Goal: Check status

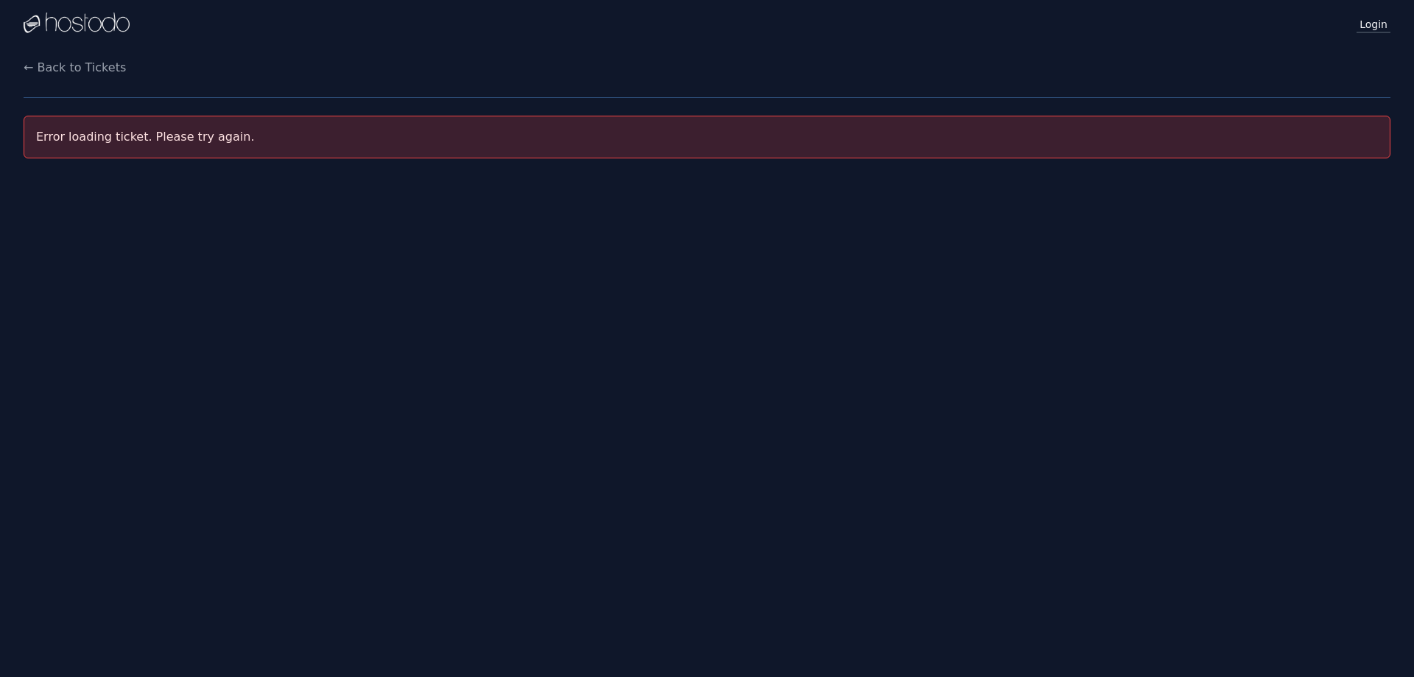
click at [1377, 27] on link "Login" at bounding box center [1373, 23] width 34 height 19
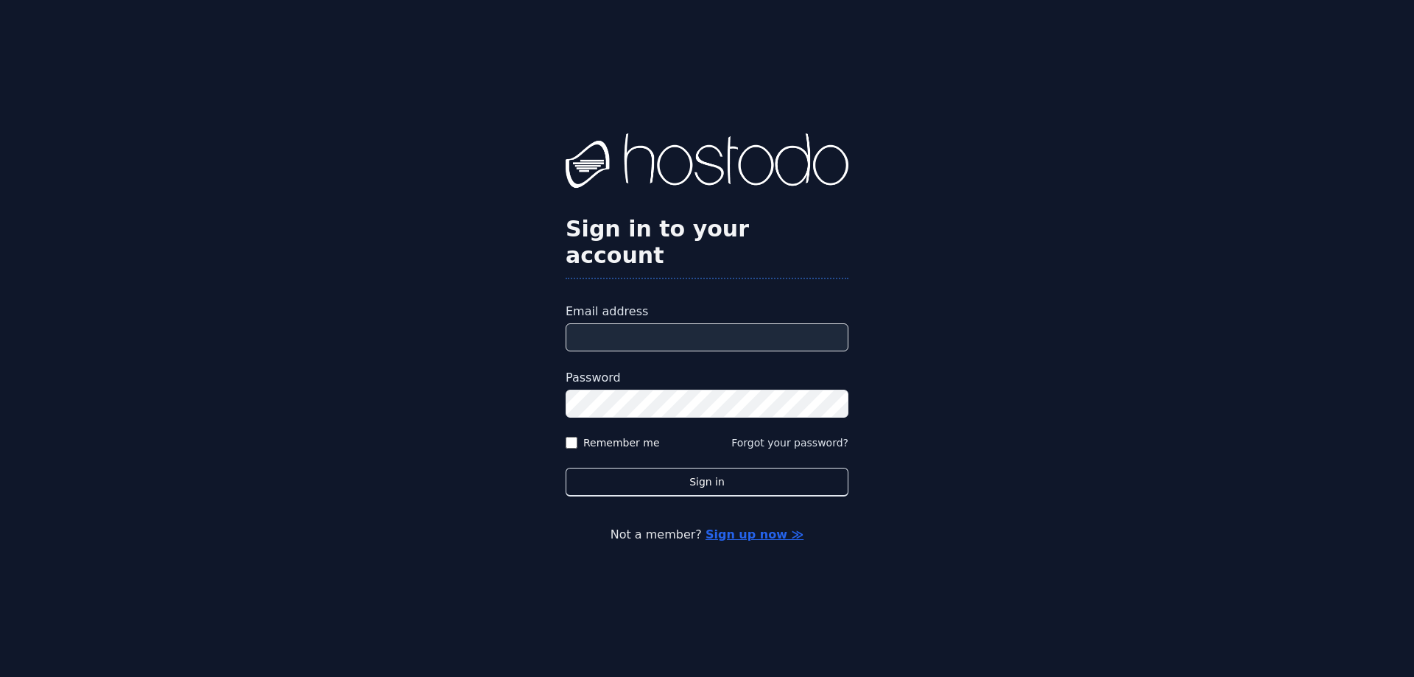
type input "**********"
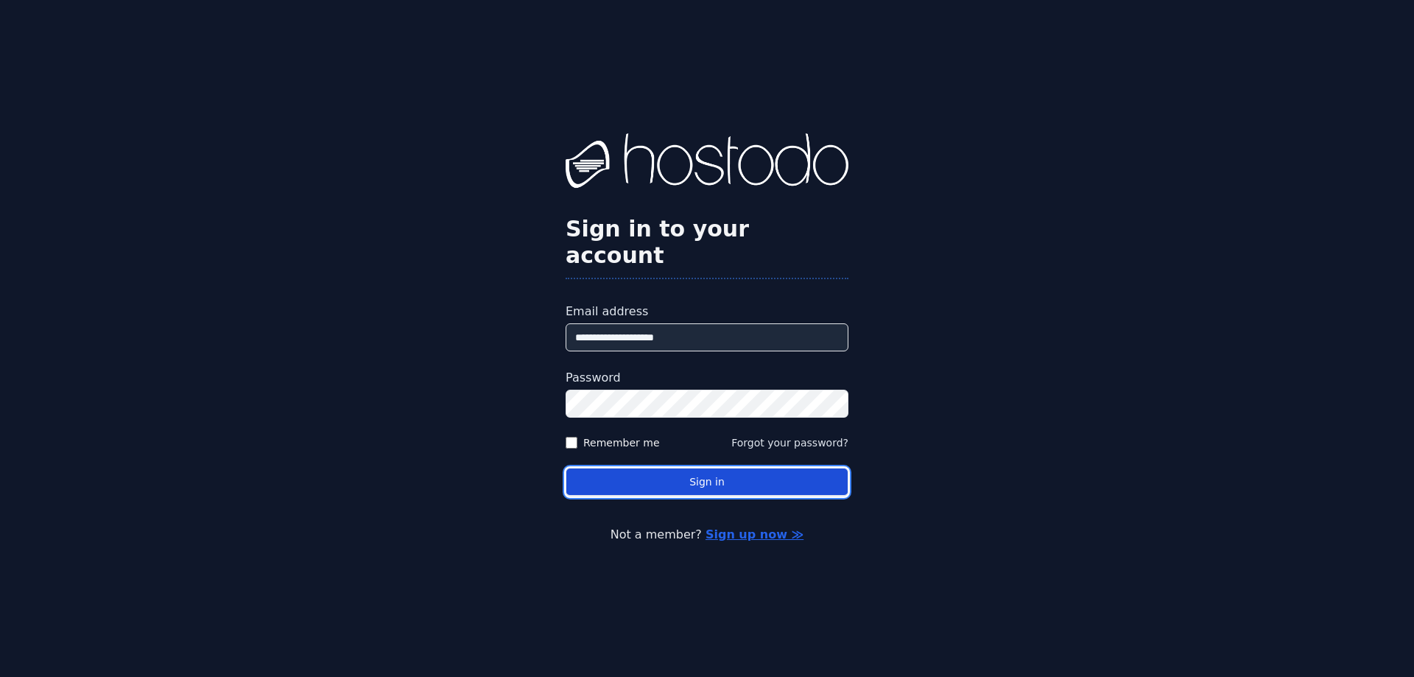
click at [714, 468] on button "Sign in" at bounding box center [707, 482] width 283 height 29
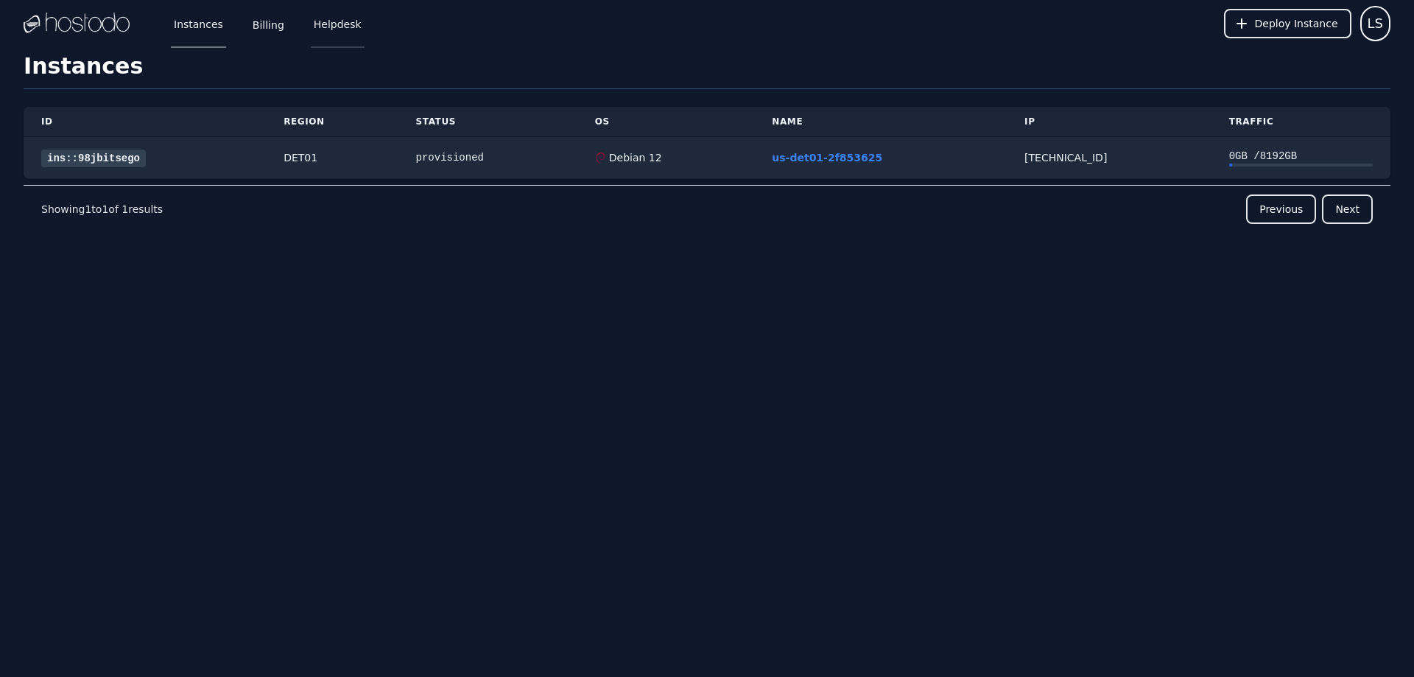
click at [331, 15] on link "Helpdesk" at bounding box center [338, 23] width 54 height 49
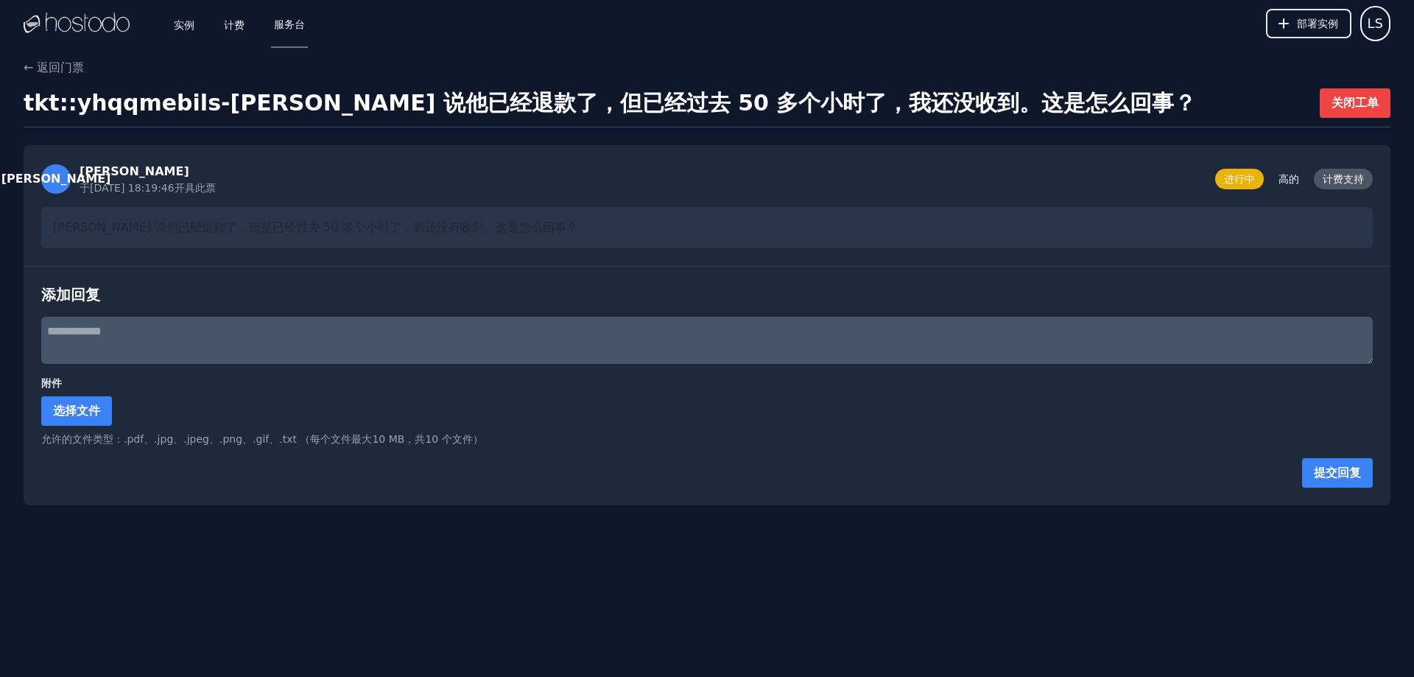
click at [262, 22] on div "实例 计费 服务台" at bounding box center [227, 23] width 161 height 49
click at [228, 27] on font "计费" at bounding box center [234, 24] width 21 height 12
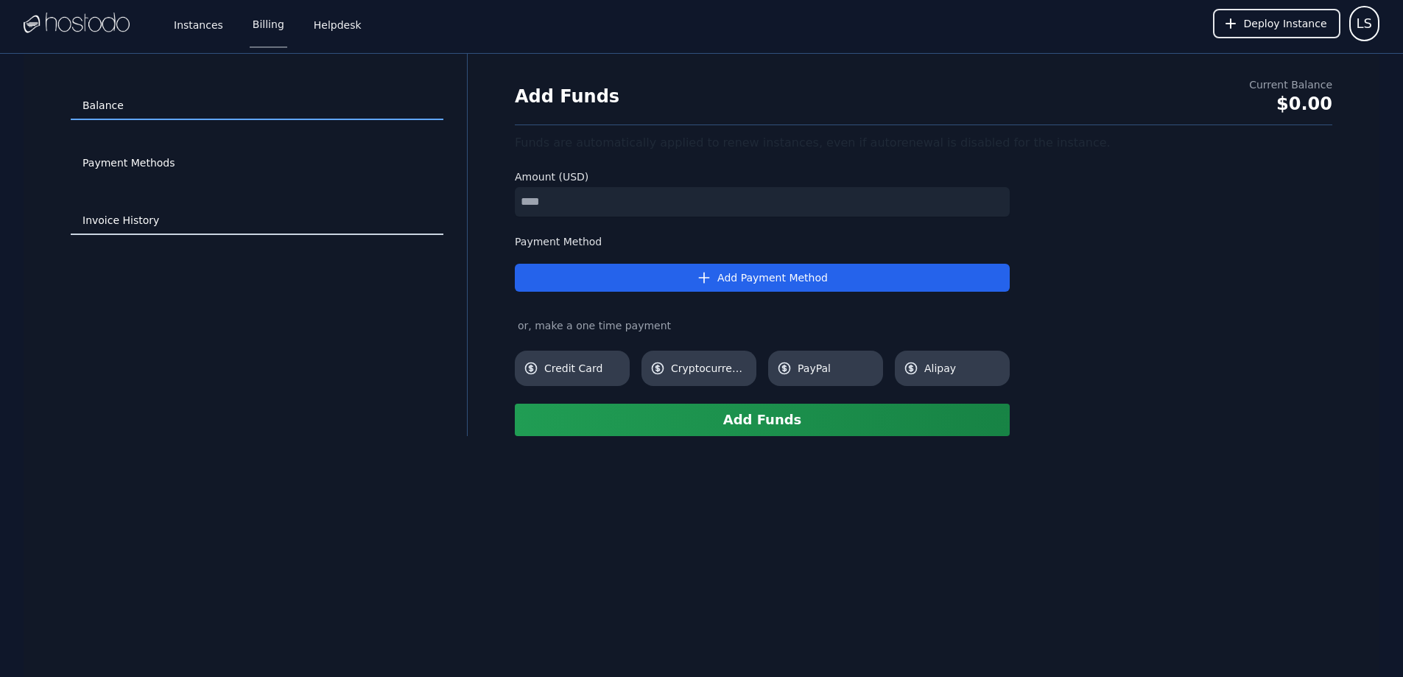
click at [124, 220] on link "Invoice History" at bounding box center [257, 221] width 373 height 28
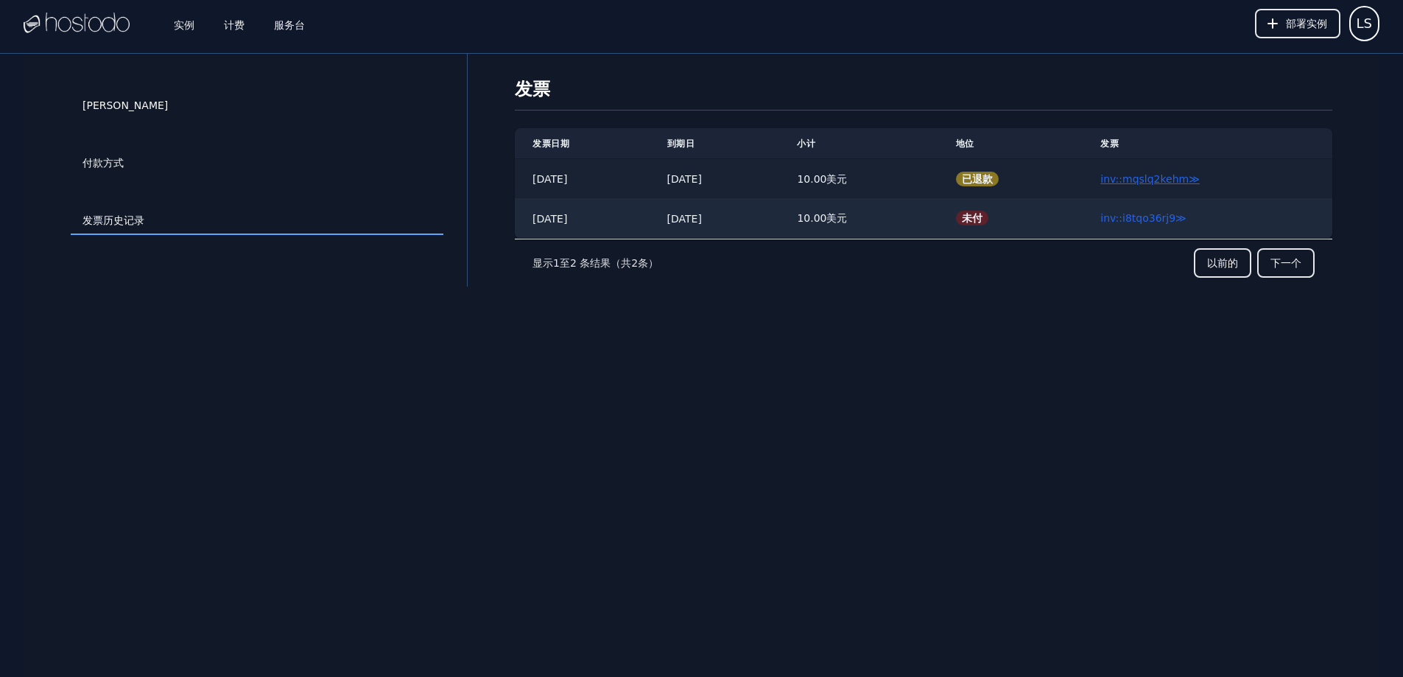
click at [1170, 176] on font "inv::mqslq2kehm" at bounding box center [1144, 179] width 88 height 12
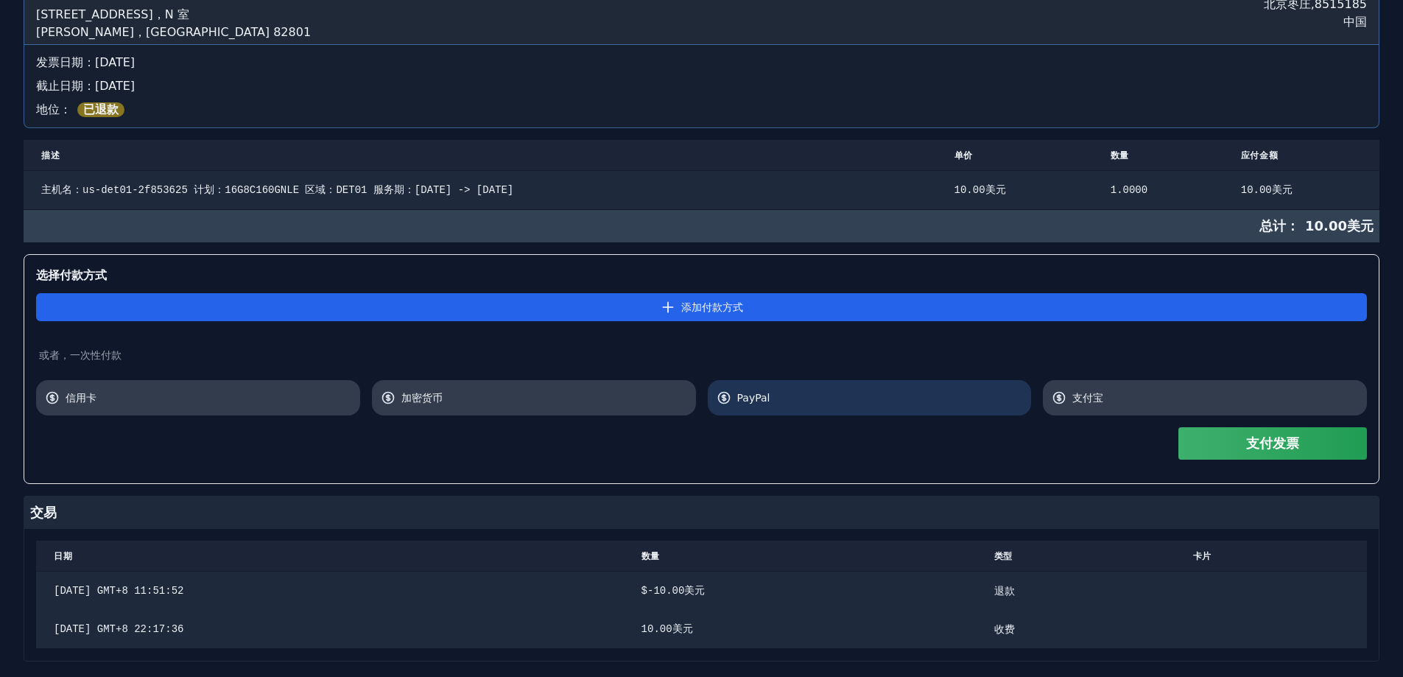
scroll to position [203, 0]
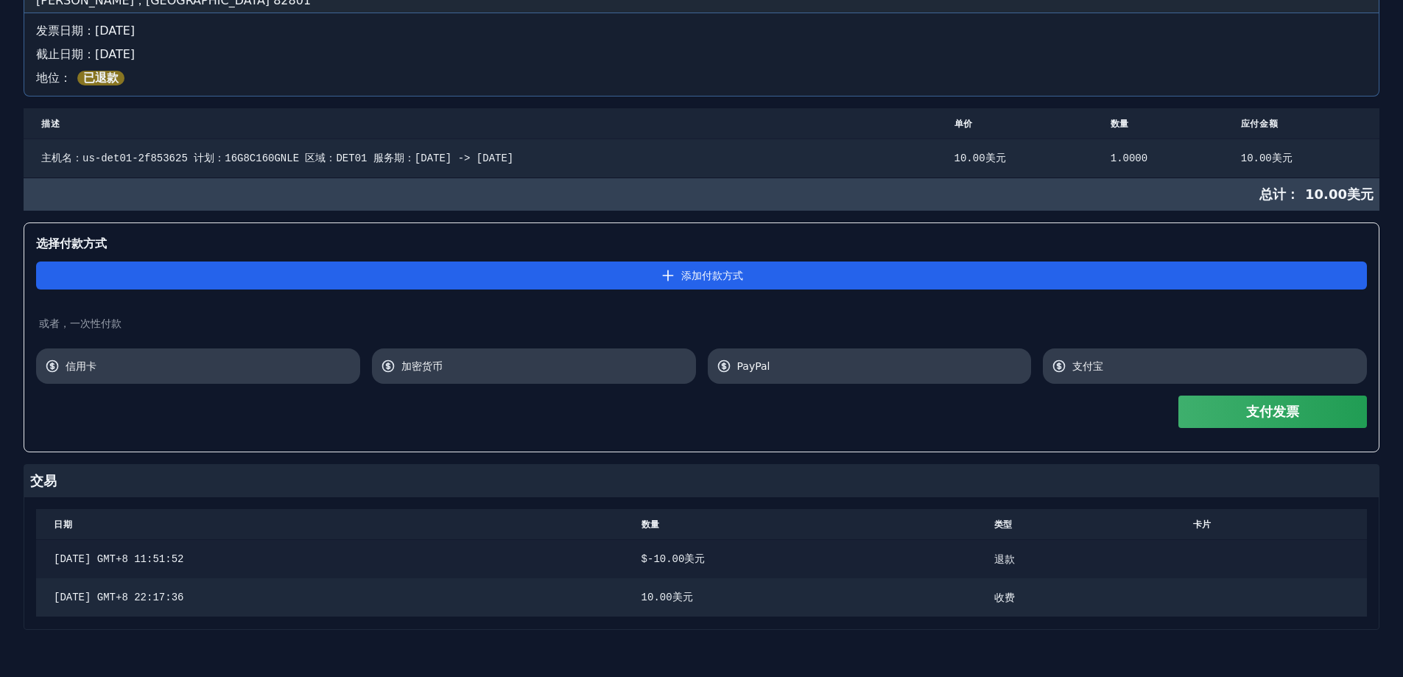
drag, startPoint x: 591, startPoint y: 563, endPoint x: 912, endPoint y: 556, distance: 321.1
click at [909, 556] on tr "2025年9月27日 GMT+8 11:51:52 $ -10.00 美元 退款" at bounding box center [701, 558] width 1331 height 39
click at [926, 557] on div "$ -10.00 美元" at bounding box center [799, 559] width 317 height 15
drag, startPoint x: 968, startPoint y: 557, endPoint x: 1104, endPoint y: 557, distance: 135.5
click at [1104, 557] on tr "2025年9月27日 GMT+8 11:51:52 $ -10.00 美元 退款" at bounding box center [701, 558] width 1331 height 39
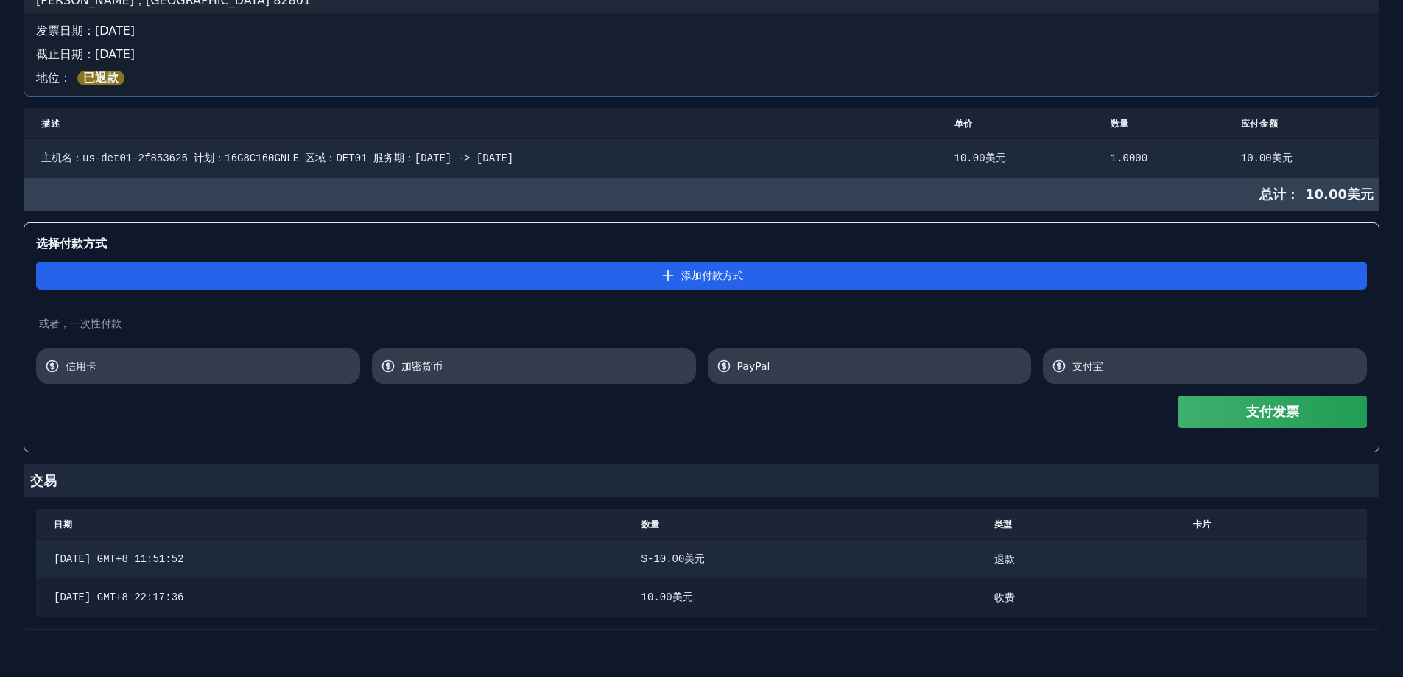
click at [823, 587] on td "10.00 美元 ​" at bounding box center [800, 597] width 353 height 39
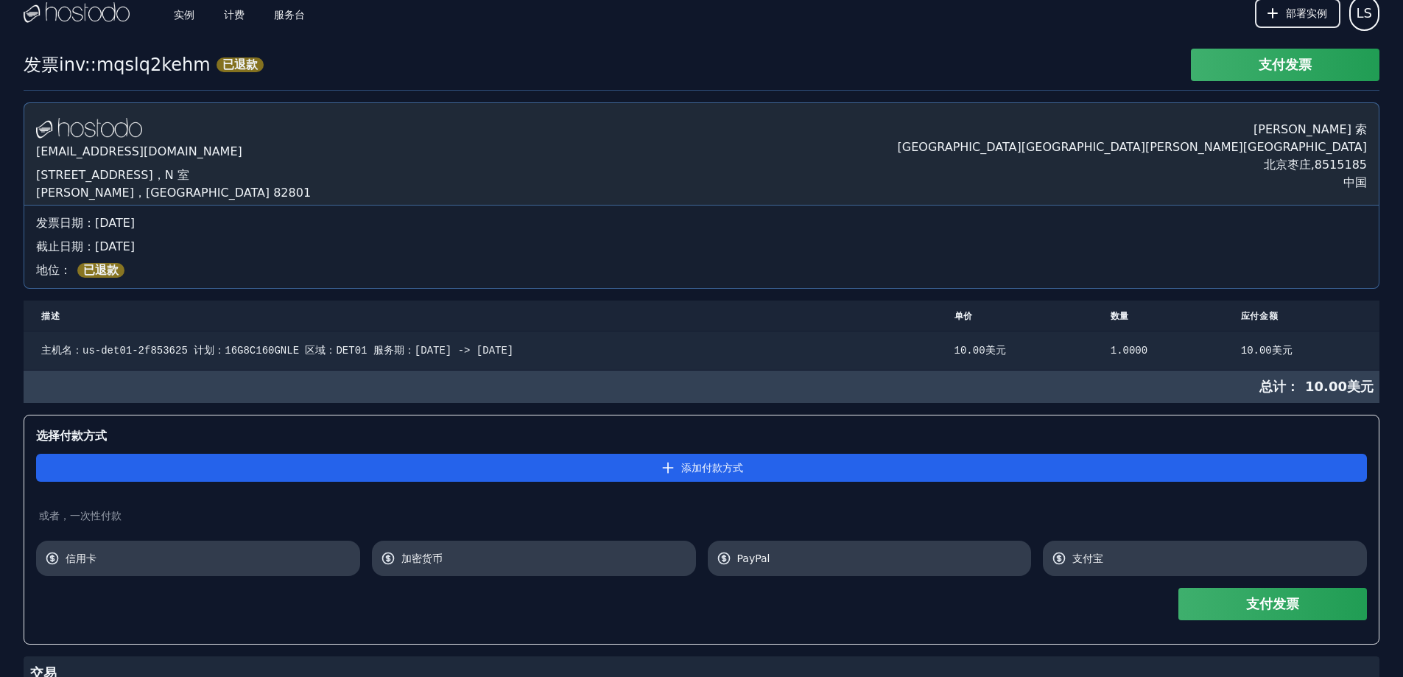
scroll to position [0, 0]
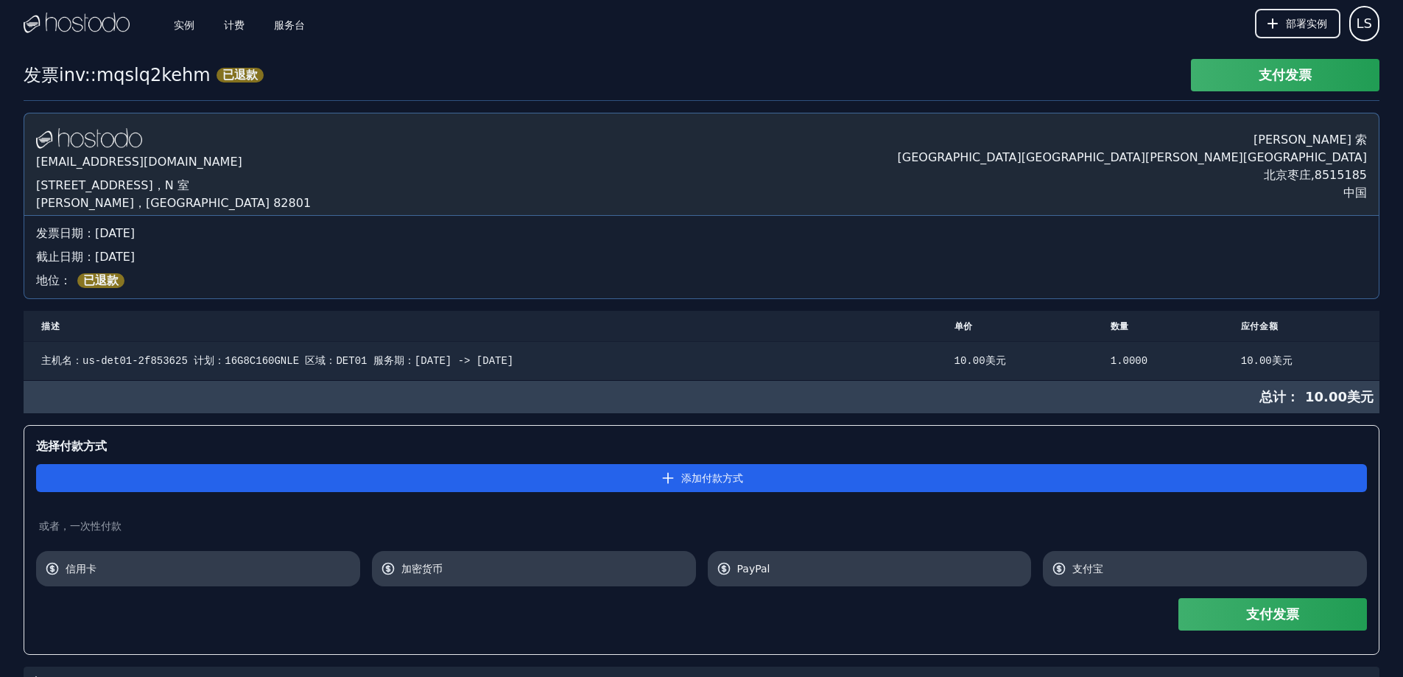
drag, startPoint x: 818, startPoint y: 596, endPoint x: 739, endPoint y: 414, distance: 198.2
click at [280, 24] on font "服务台" at bounding box center [289, 24] width 31 height 12
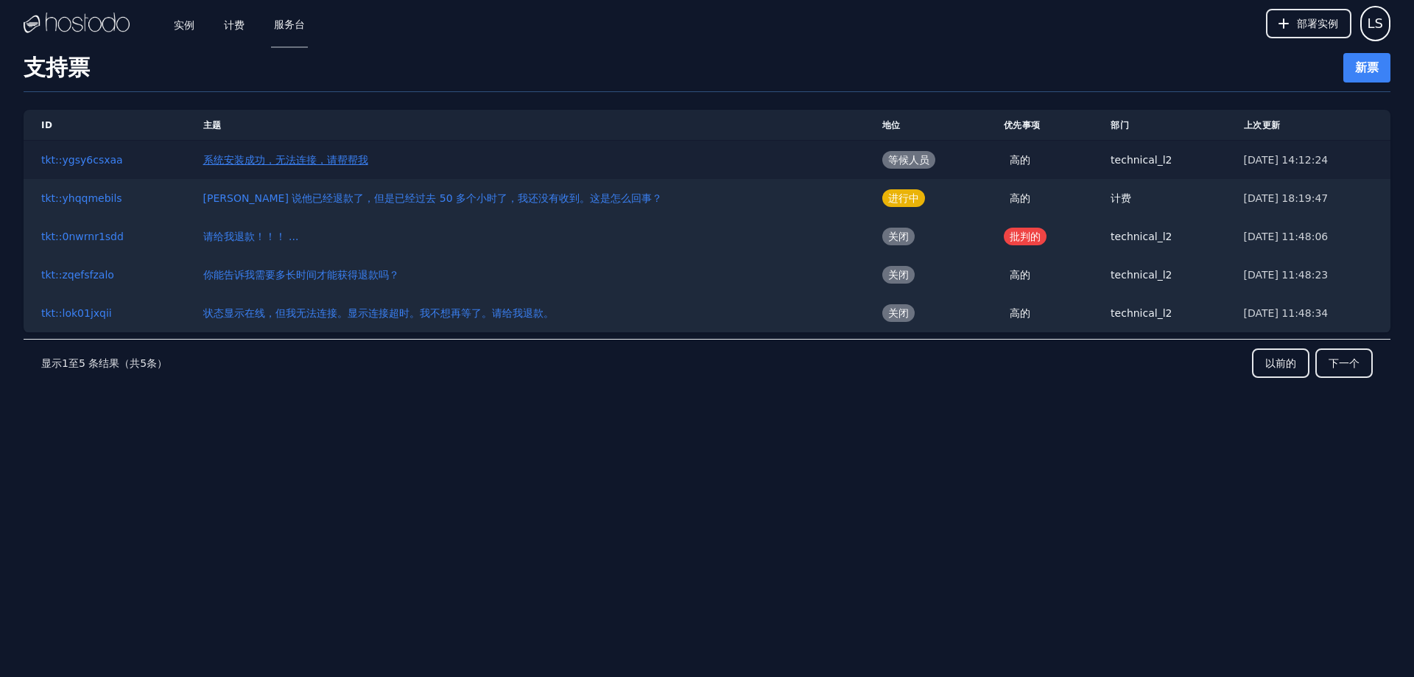
click at [312, 161] on font "系统安装成功，无法连接，请帮帮我" at bounding box center [285, 160] width 165 height 12
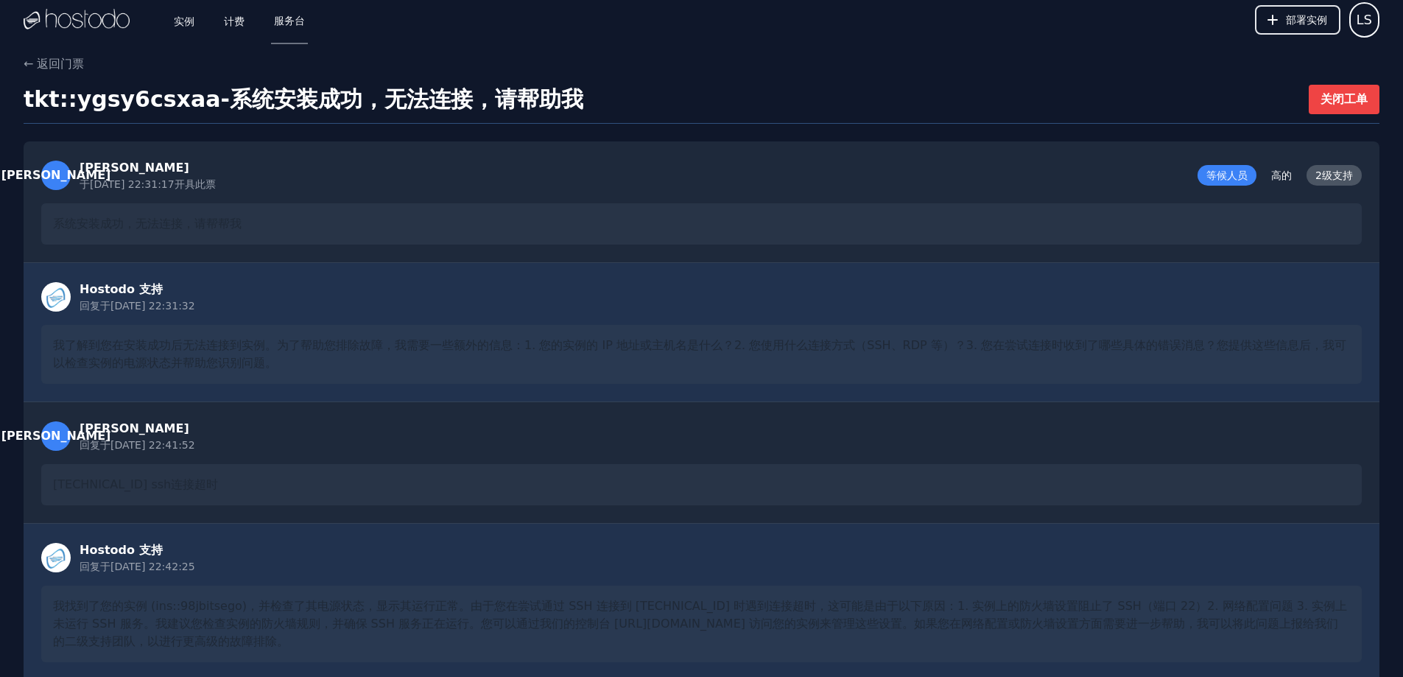
scroll to position [975, 0]
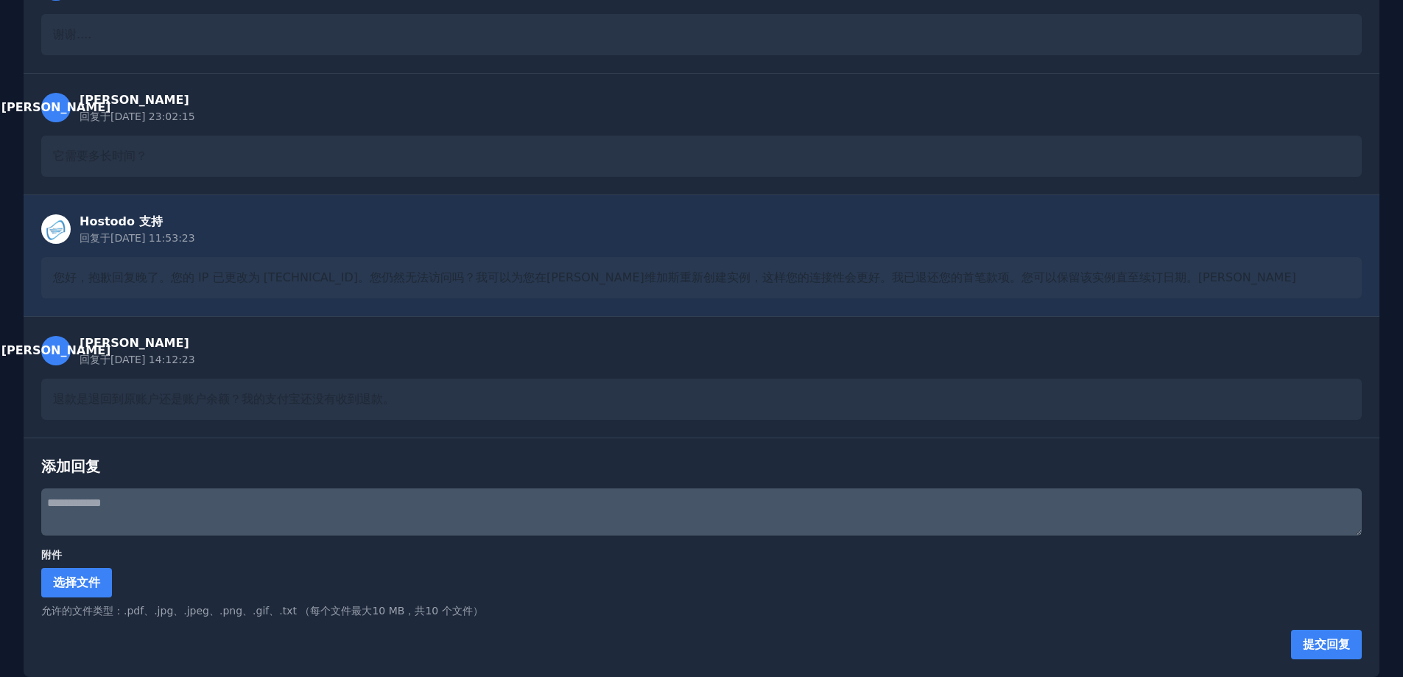
drag, startPoint x: 735, startPoint y: 272, endPoint x: 602, endPoint y: 406, distance: 189.0
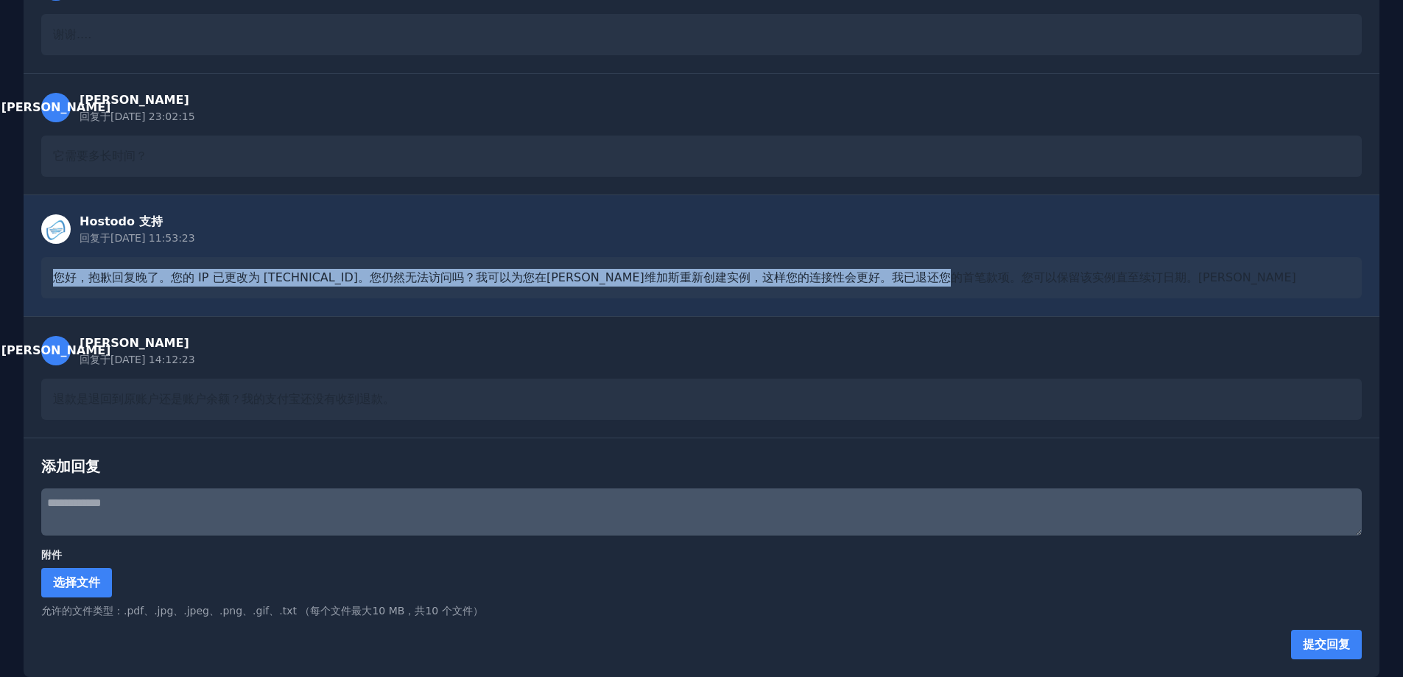
drag, startPoint x: 85, startPoint y: 278, endPoint x: 1001, endPoint y: 272, distance: 915.3
click at [1001, 272] on div "Hostodo 支持 回复于 [DATE] 11:53:23 您好，抱歉回复晚了。您的 IP 已更改为 [TECHNICAL_ID]。您仍然无法访问吗？我可以…" at bounding box center [702, 255] width 1356 height 122
click at [892, 279] on font "您好，抱歉回复晚了。您的 IP 已更改为 [TECHNICAL_ID]。您仍然无法访问吗？我可以为您在[PERSON_NAME]维加斯重新创建实例，这样您的连…" at bounding box center [674, 277] width 1243 height 14
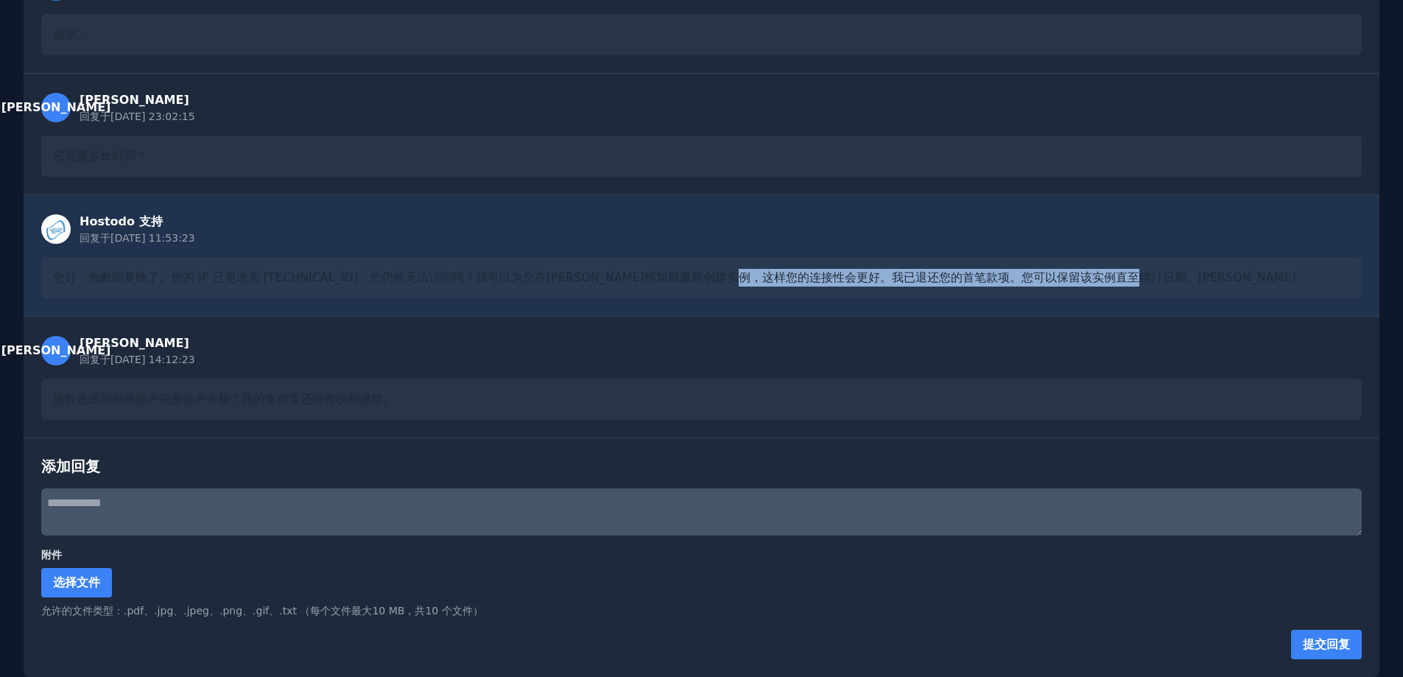
drag, startPoint x: 795, startPoint y: 274, endPoint x: 1168, endPoint y: 281, distance: 373.4
click at [1168, 281] on font "您好，抱歉回复晚了。您的 IP 已更改为 [TECHNICAL_ID]。您仍然无法访问吗？我可以为您在[PERSON_NAME]维加斯重新创建实例，这样您的连…" at bounding box center [674, 277] width 1243 height 14
click at [535, 370] on div "[PERSON_NAME] 回复于 [DATE] 14:12:23 退款是退回到原账户还是账户余额？我的支付宝还没有收到退款。" at bounding box center [702, 377] width 1356 height 122
drag, startPoint x: 817, startPoint y: 300, endPoint x: 1115, endPoint y: 280, distance: 298.2
click at [1115, 280] on div "Hostodo 支持 回复于 [DATE] 11:53:23 您好，抱歉回复晚了。您的 IP 已更改为 [TECHNICAL_ID]。您仍然无法访问吗？我可以…" at bounding box center [702, 255] width 1356 height 122
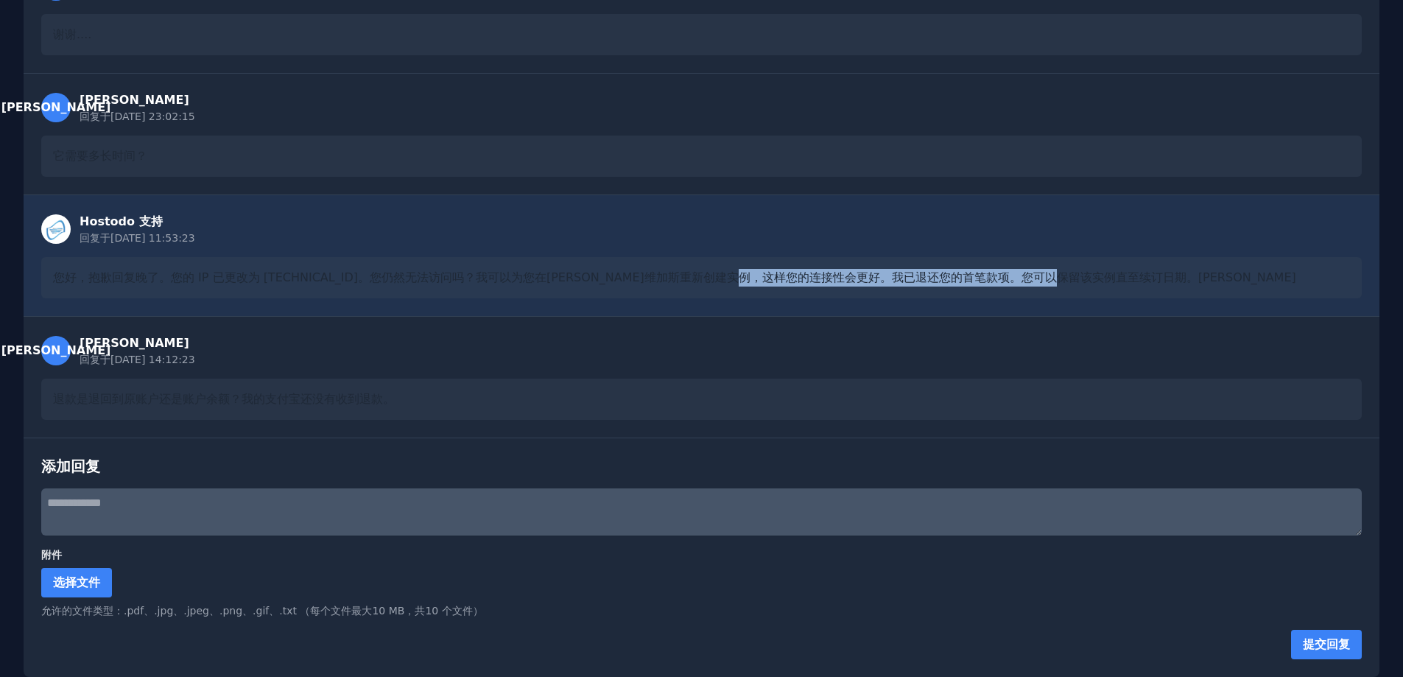
click at [936, 298] on div "Hostodo 支持 回复于 [DATE] 11:53:23 您好，抱歉回复晚了。您的 IP 已更改为 [TECHNICAL_ID]。您仍然无法访问吗？我可以…" at bounding box center [702, 255] width 1356 height 122
drag, startPoint x: 799, startPoint y: 277, endPoint x: 1220, endPoint y: 267, distance: 421.3
click at [1220, 267] on div "您好，抱歉回复晚了。您的 IP 已更改为 [TECHNICAL_ID]。您仍然无法访问吗？我可以为您在[PERSON_NAME]维加斯重新创建实例，这样您的连…" at bounding box center [701, 277] width 1320 height 41
click at [820, 216] on div "Hostodo 支持 回复于 2025/9/27 11:53:23" at bounding box center [701, 229] width 1320 height 32
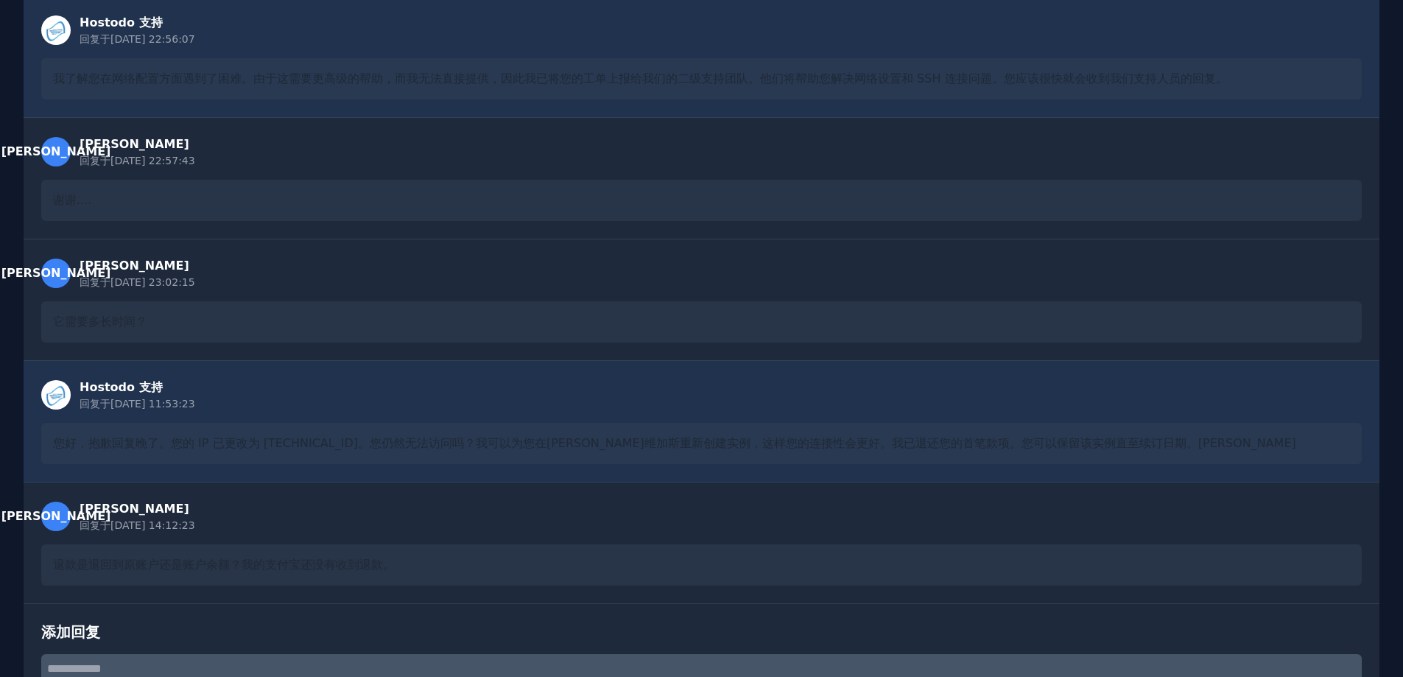
scroll to position [0, 0]
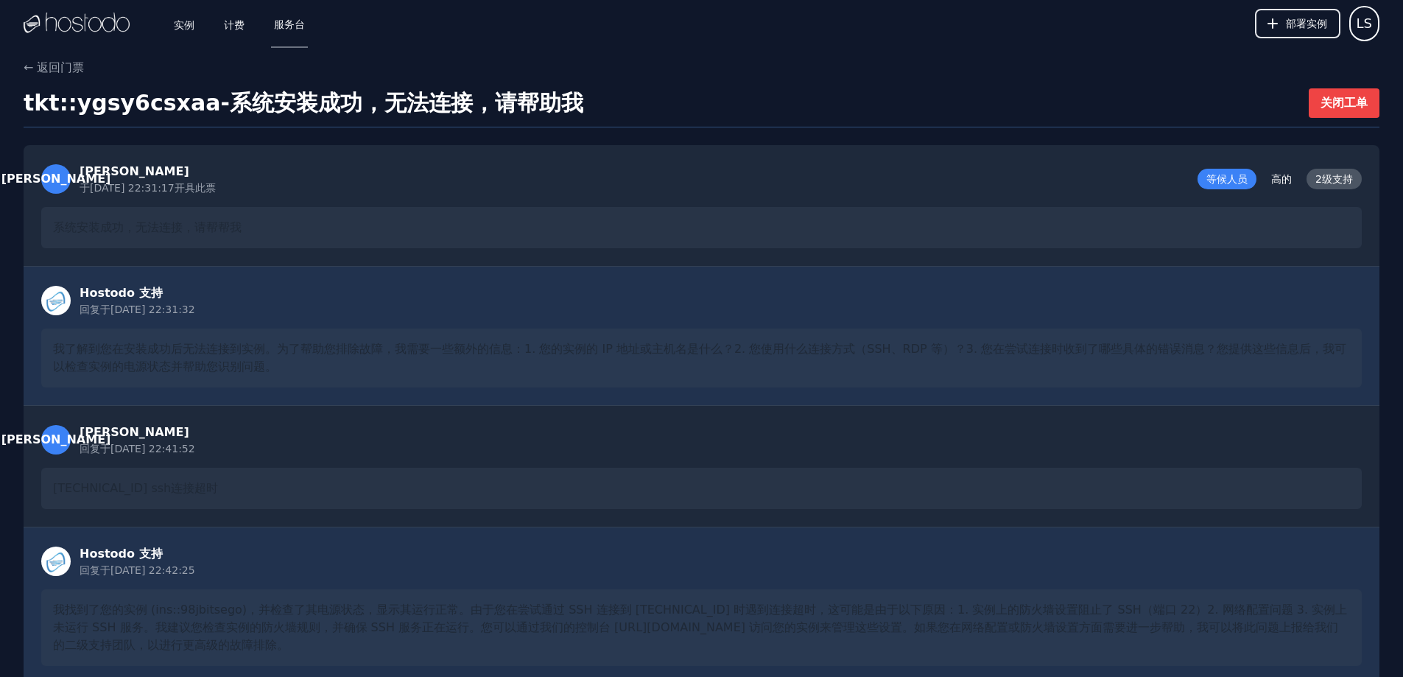
drag, startPoint x: 700, startPoint y: 362, endPoint x: 529, endPoint y: 158, distance: 266.1
click at [181, 23] on font "实例" at bounding box center [184, 24] width 21 height 12
